Goal: Task Accomplishment & Management: Use online tool/utility

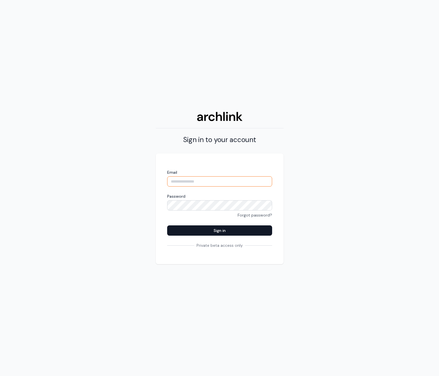
click at [189, 181] on input "Email" at bounding box center [219, 181] width 105 height 10
type input "**********"
click at [167, 225] on button "Sign in" at bounding box center [219, 230] width 105 height 10
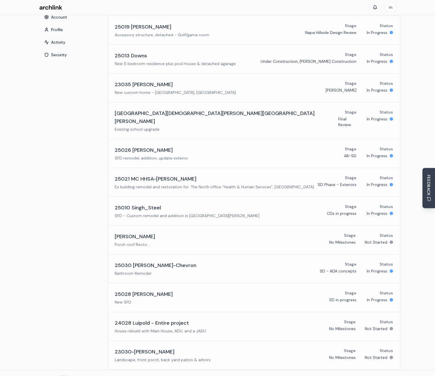
scroll to position [47, 0]
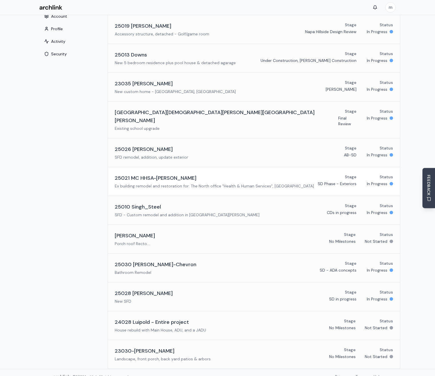
click at [138, 174] on h3 "25021 MC HHSA-[PERSON_NAME]" at bounding box center [156, 178] width 82 height 8
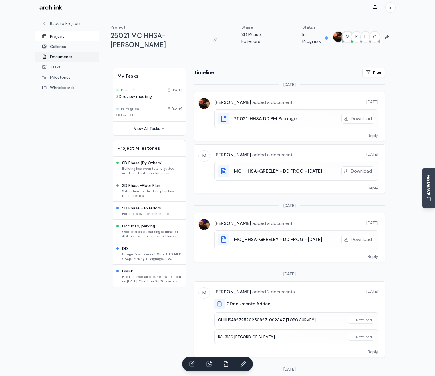
click at [61, 58] on link "Documents" at bounding box center [67, 57] width 64 height 10
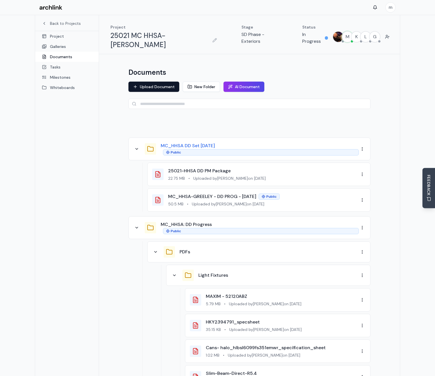
click at [199, 142] on button "MC_HHSA DD Set [DATE]" at bounding box center [188, 145] width 54 height 7
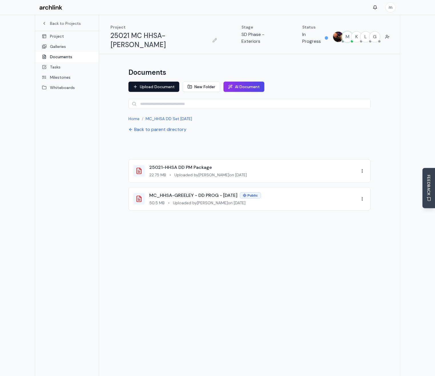
click at [203, 220] on div at bounding box center [249, 223] width 242 height 17
click at [154, 82] on button "Upload Document" at bounding box center [153, 87] width 51 height 10
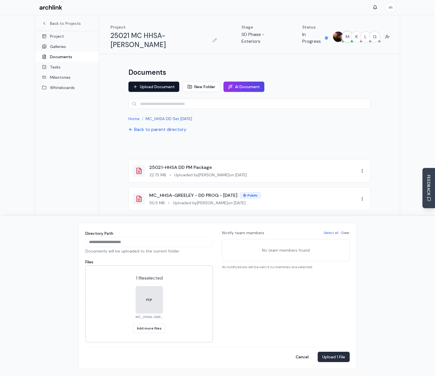
click at [336, 359] on button "Upload 1 File" at bounding box center [333, 357] width 32 height 10
